Goal: Task Accomplishment & Management: Manage account settings

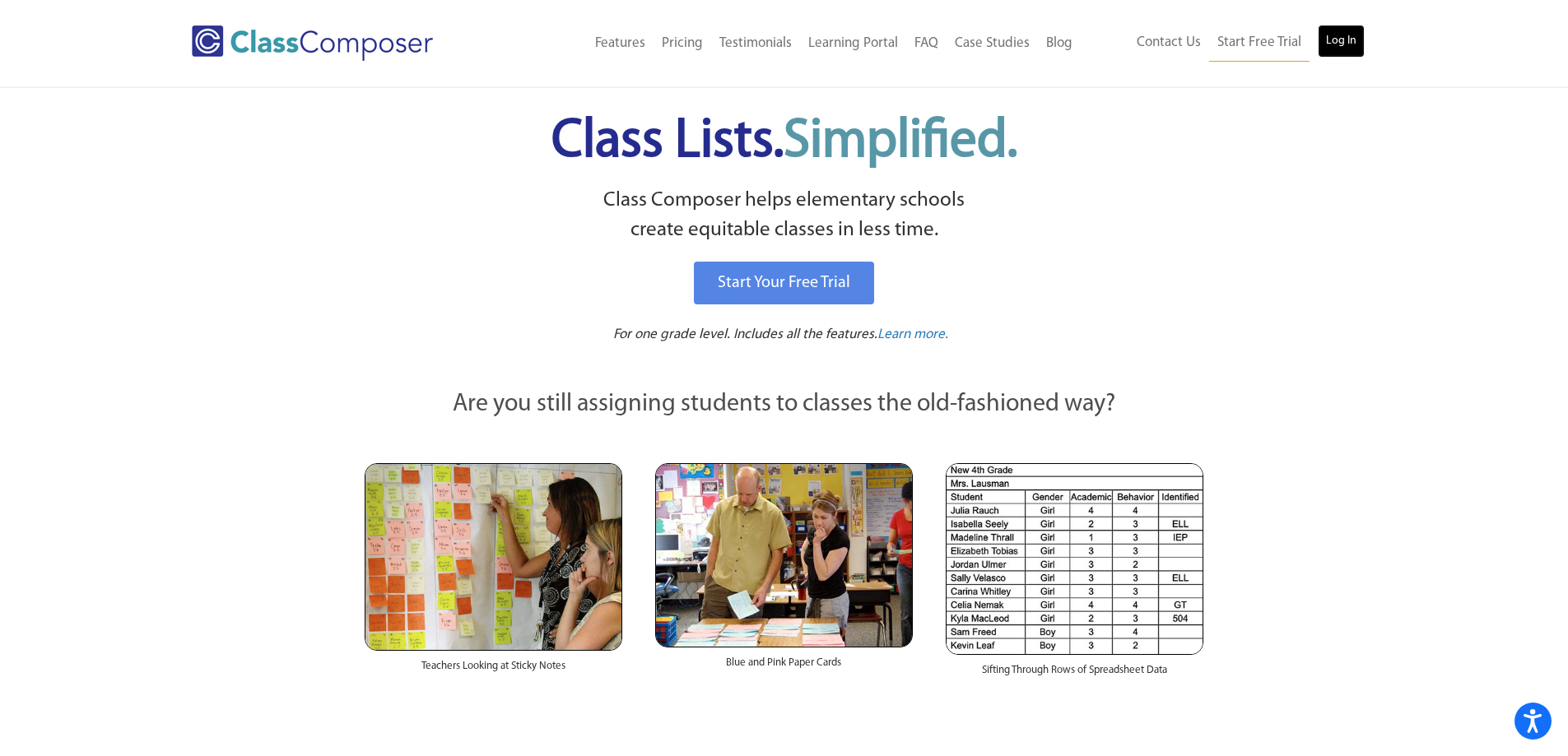
click at [1342, 48] on link "Log In" at bounding box center [1340, 41] width 47 height 33
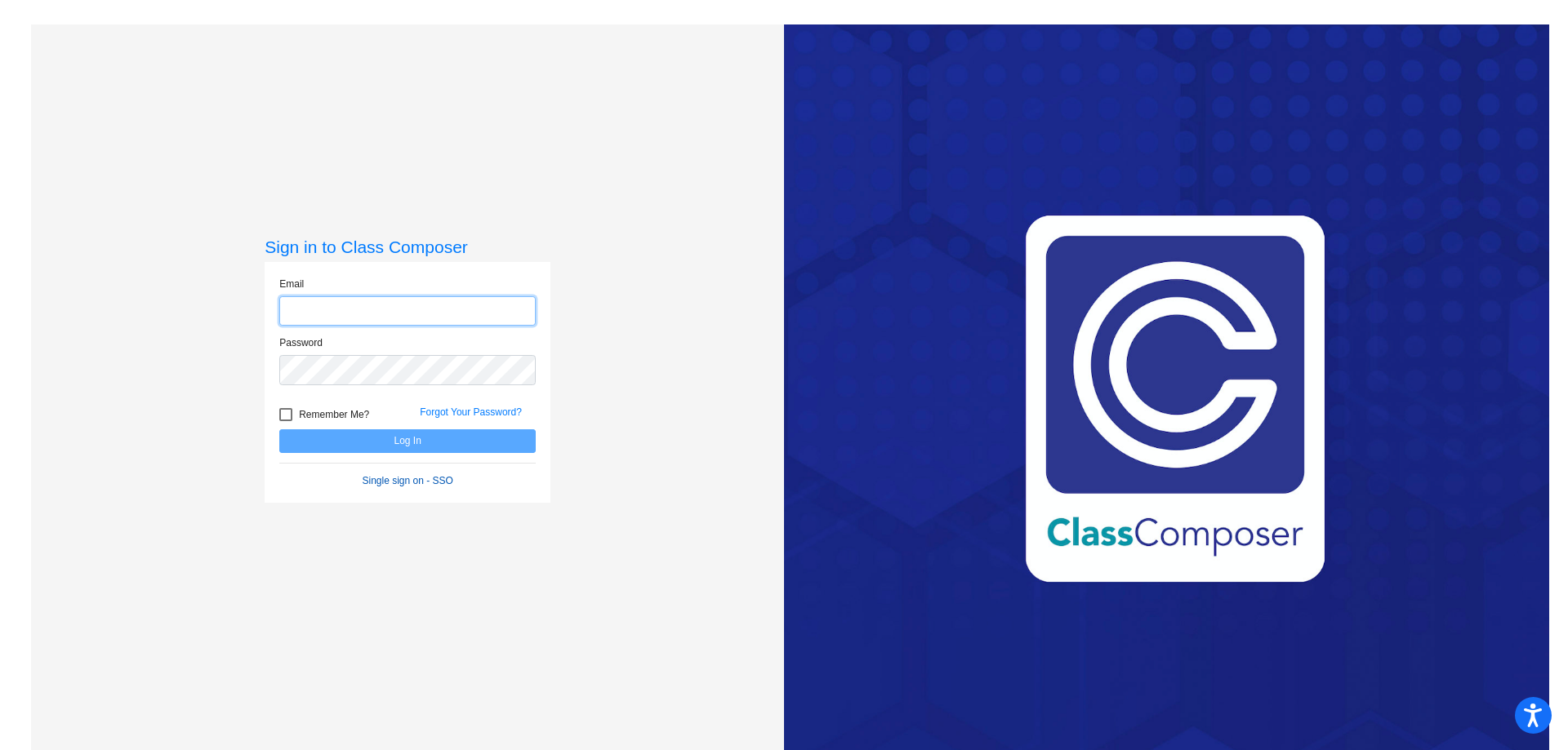
type input "utlerl@mdusd.org"
click at [412, 478] on link "Single sign on - SSO" at bounding box center [408, 481] width 91 height 12
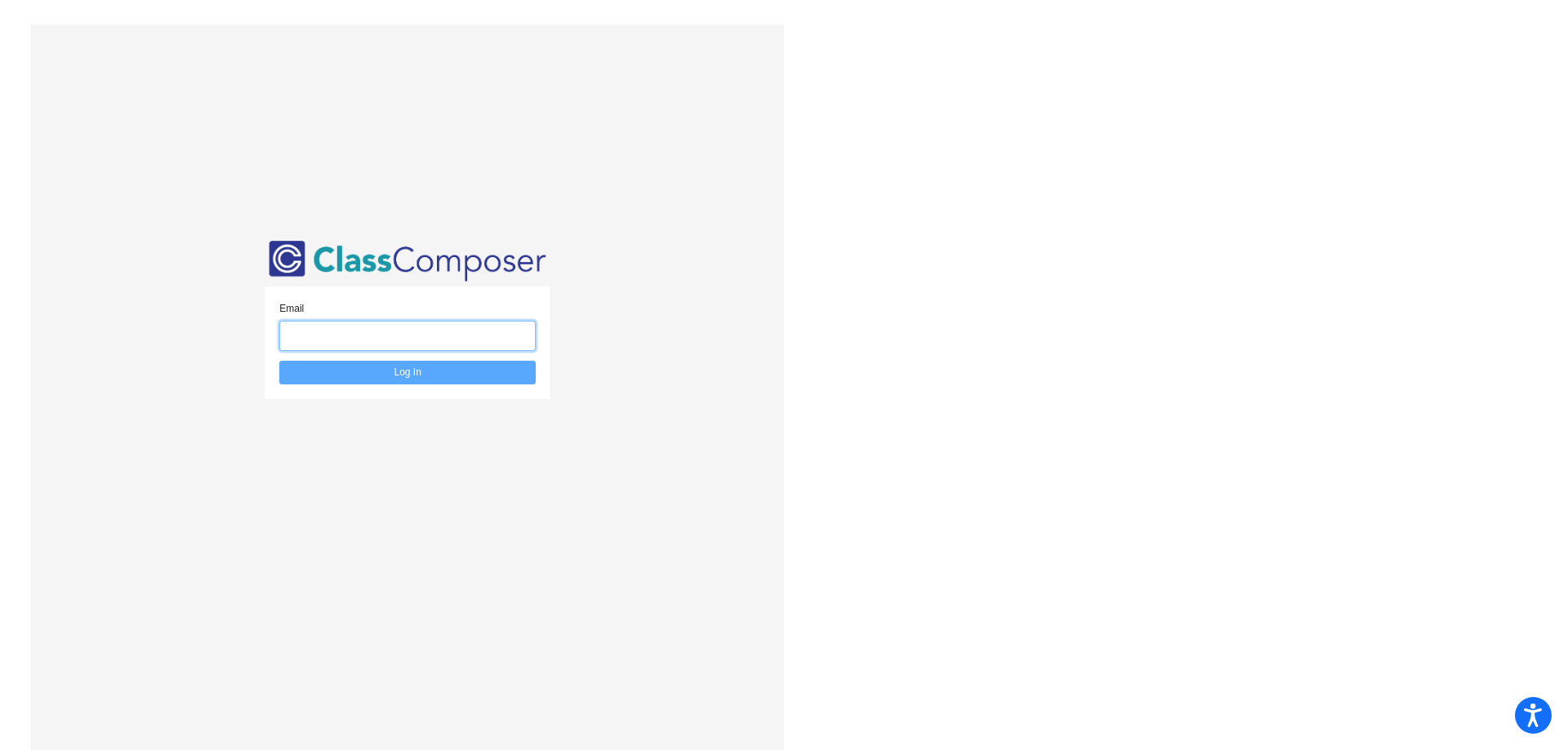
click at [417, 344] on input "email" at bounding box center [408, 336] width 257 height 30
type input "utlerl@mdusd.org"
click at [279, 361] on button "Log In" at bounding box center [408, 372] width 257 height 23
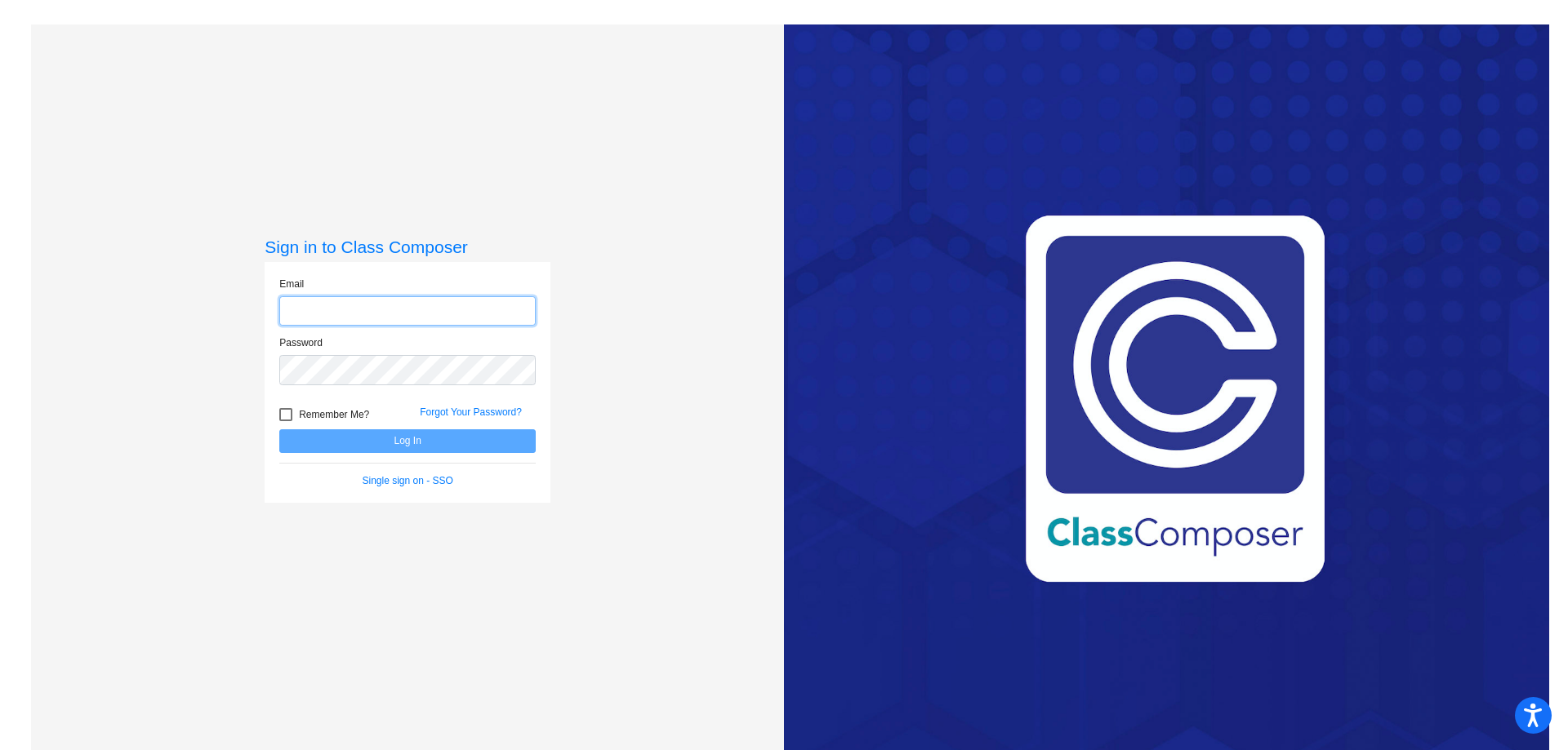
type input "utlerl@mdusd.org"
click at [364, 439] on button "Log In" at bounding box center [408, 441] width 257 height 23
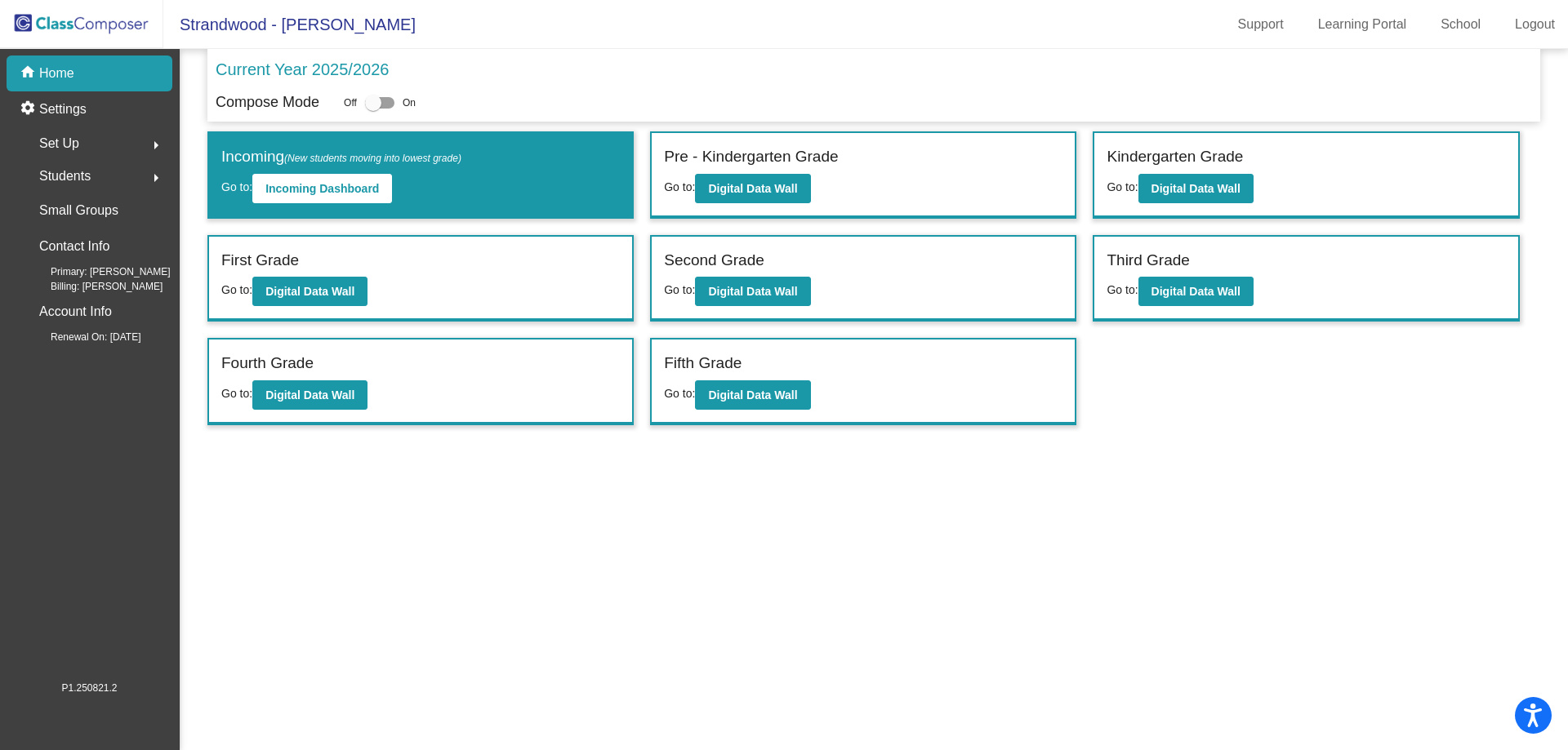
click at [76, 142] on span "Set Up" at bounding box center [60, 143] width 40 height 23
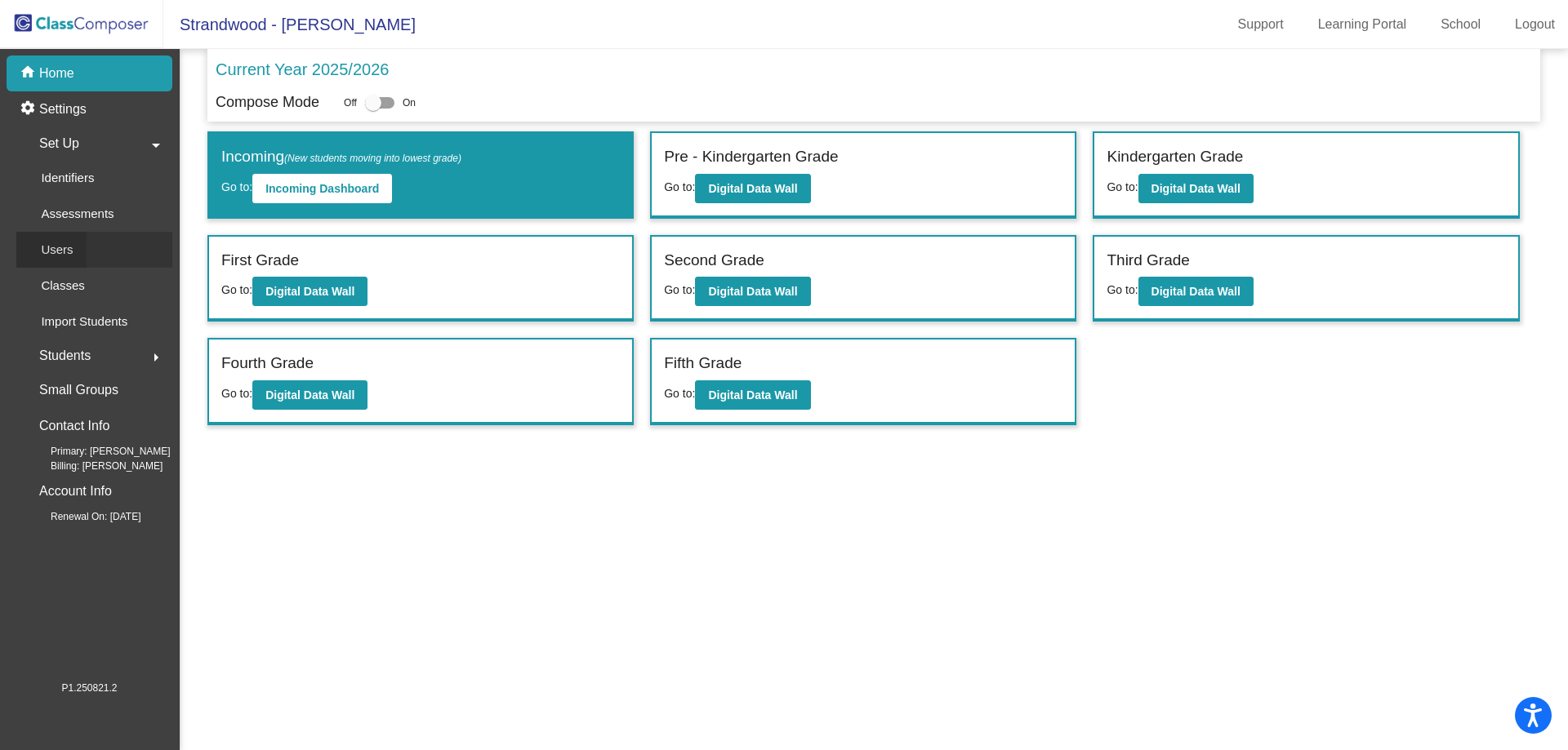
click at [55, 247] on p "Users" at bounding box center [57, 249] width 32 height 19
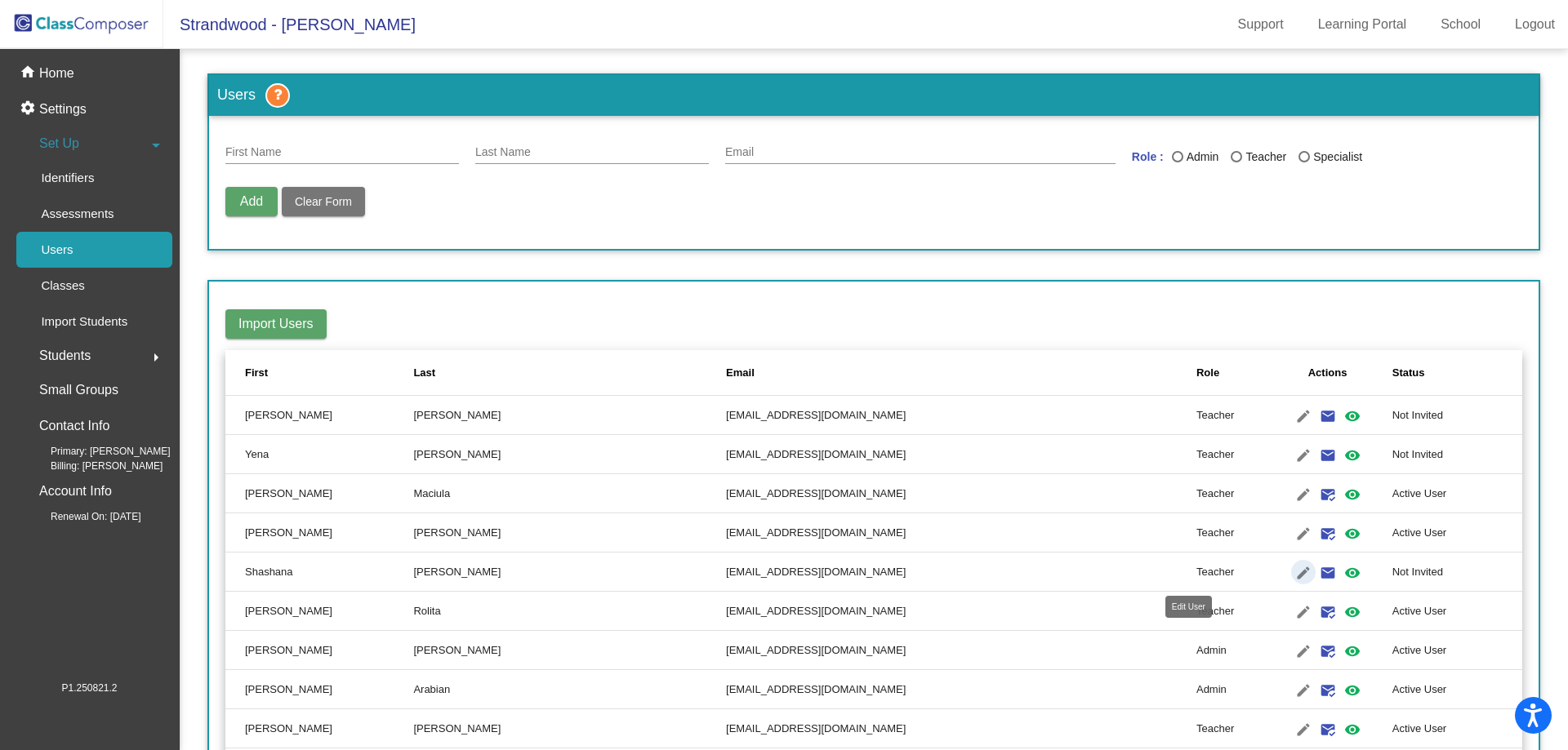
click at [1294, 573] on mat-icon "edit" at bounding box center [1303, 573] width 19 height 19
type input "Shashana"
type input "Kratz"
type input "shashannakratz@gmail.com"
radio input "true"
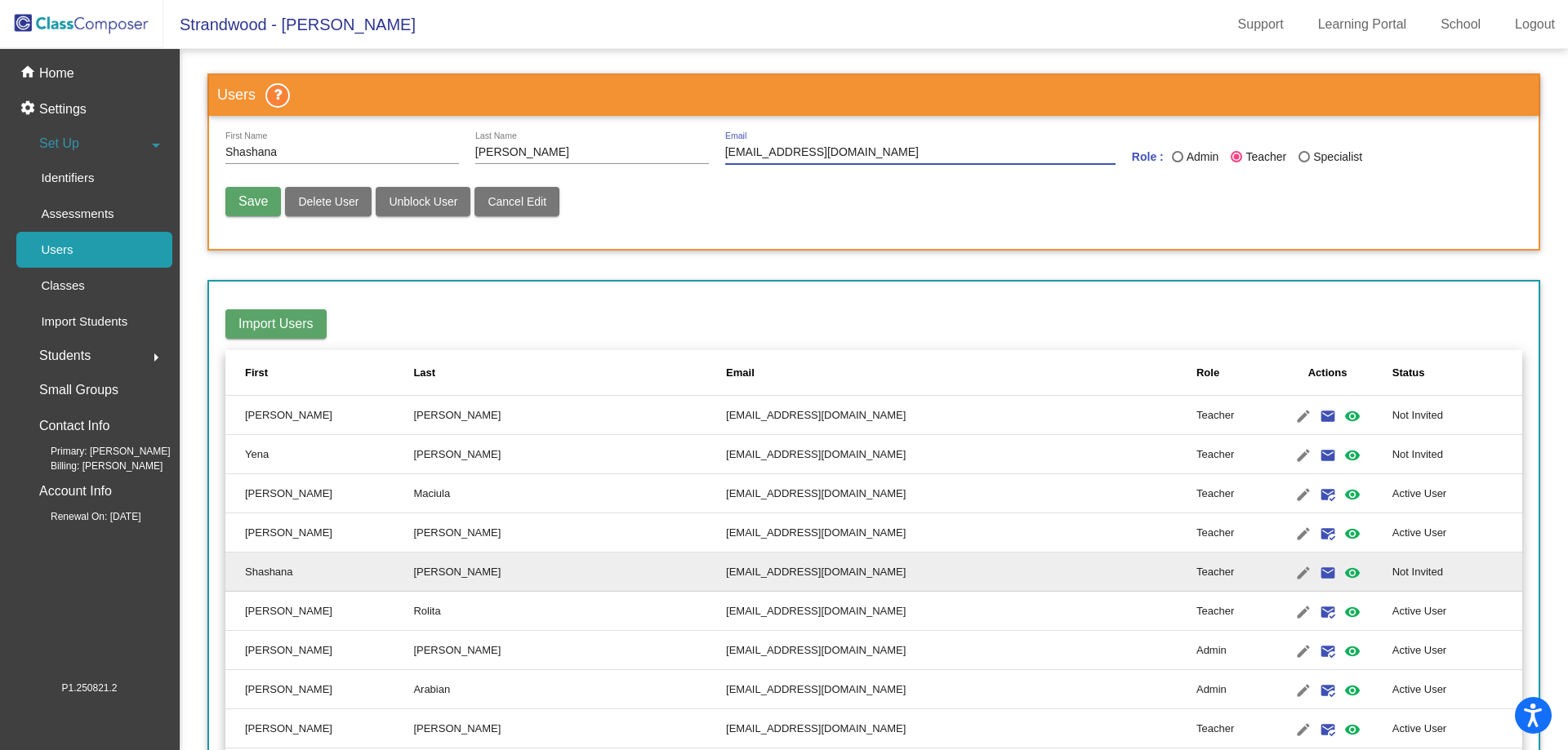
drag, startPoint x: 868, startPoint y: 150, endPoint x: 711, endPoint y: 157, distance: 157.2
click at [711, 157] on div "Shashana First Name Kratz Last Name shashannakratz@gmail.com Email Role : Admin…" at bounding box center [874, 155] width 1297 height 46
type input "kratzs@mdusd.org"
click at [1297, 191] on div "Save Delete User Unblock User Cancel Edit" at bounding box center [874, 210] width 1297 height 46
click at [262, 195] on span "Save" at bounding box center [253, 201] width 29 height 14
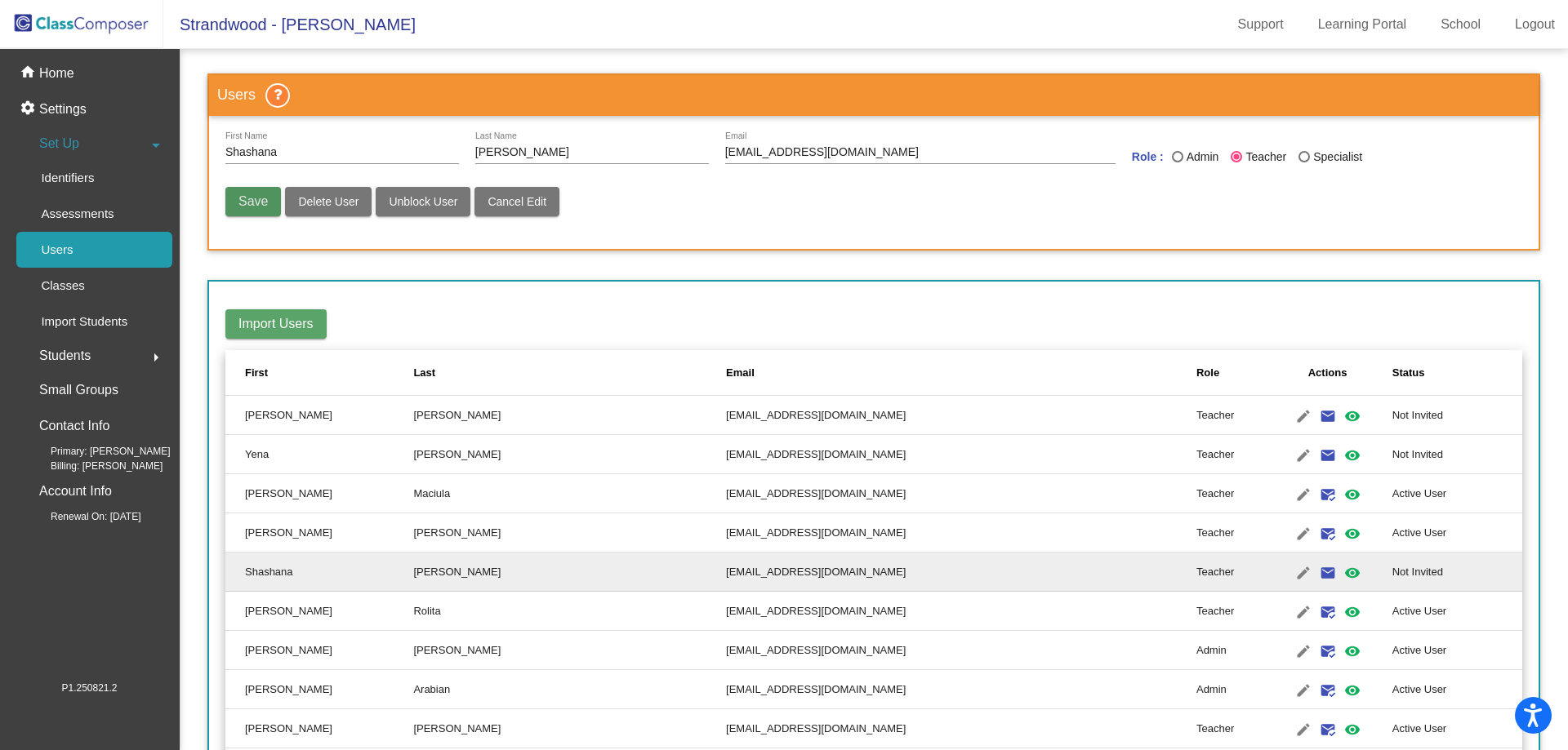
radio input "false"
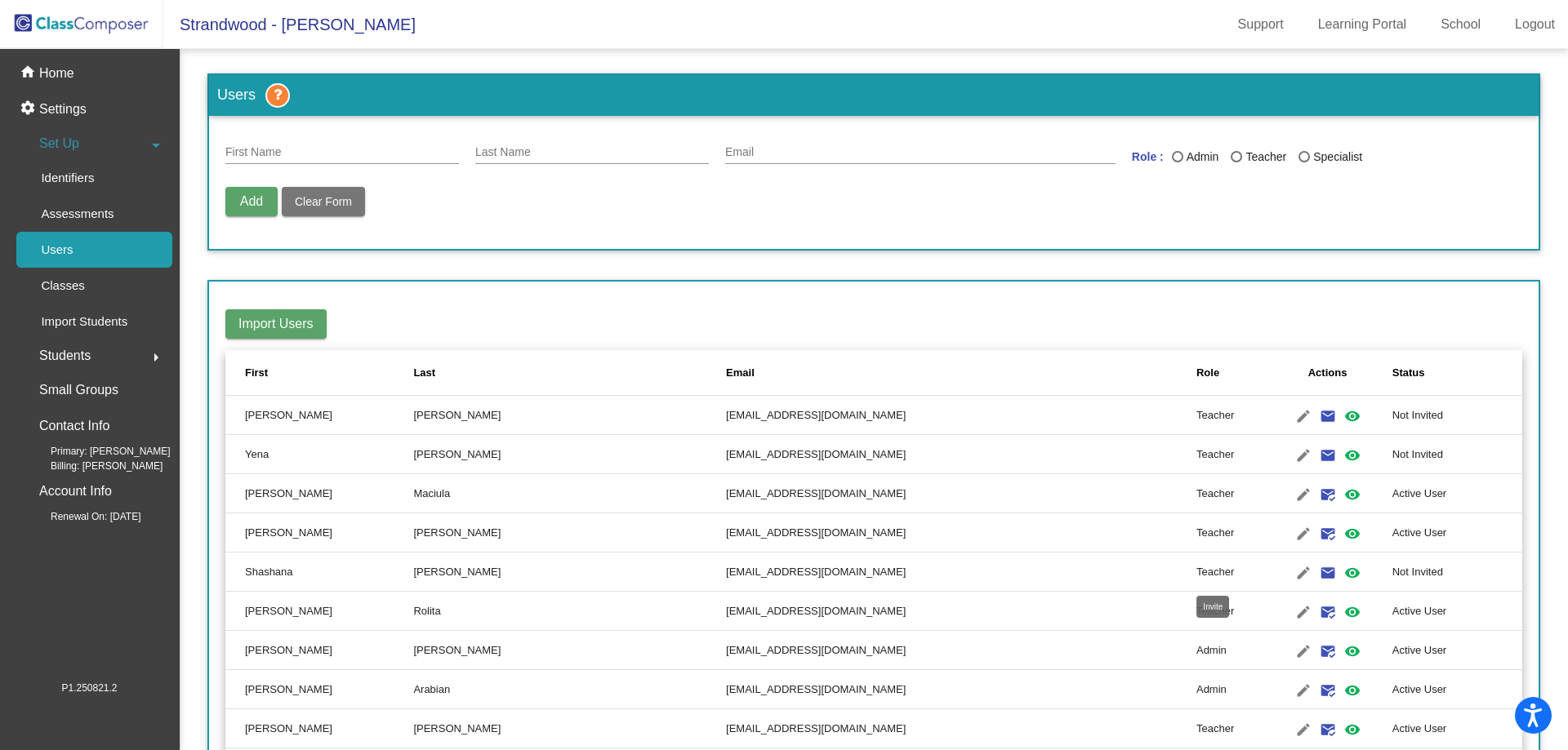
click at [1318, 567] on mat-icon "email" at bounding box center [1327, 573] width 19 height 19
